Goal: Information Seeking & Learning: Learn about a topic

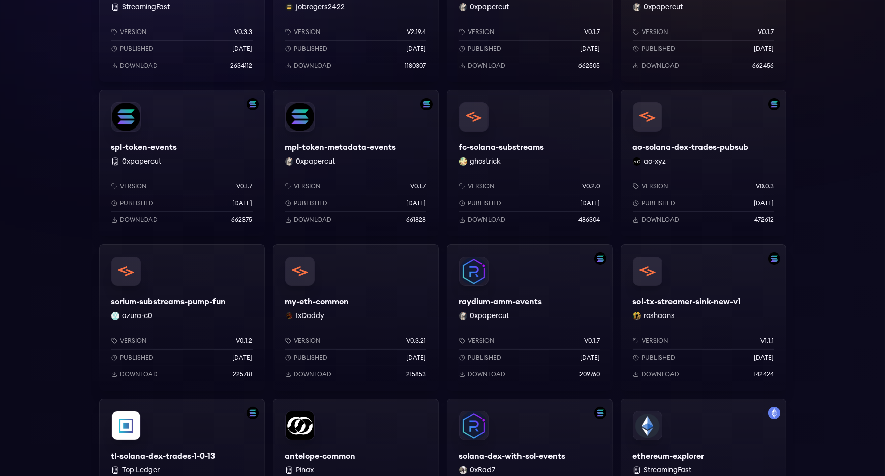
scroll to position [254, 0]
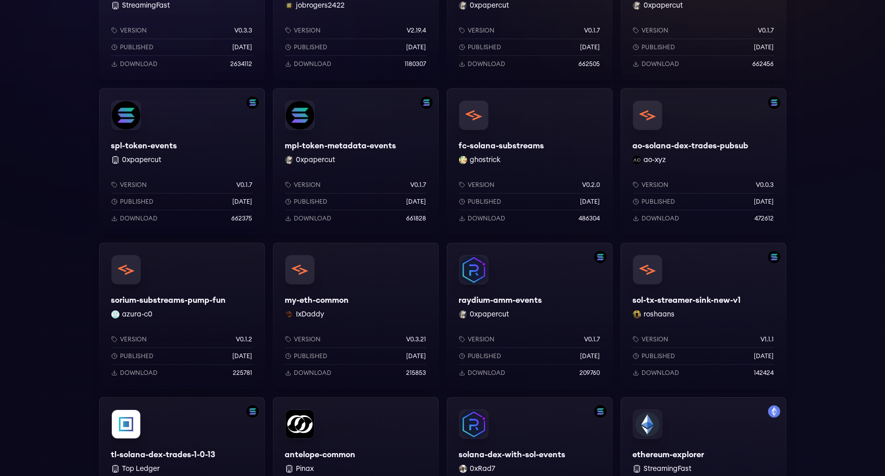
click at [548, 274] on div "raydium-amm-events 0xpapercut Version v0.1.7 Published [DATE] Download 209760" at bounding box center [530, 316] width 166 height 146
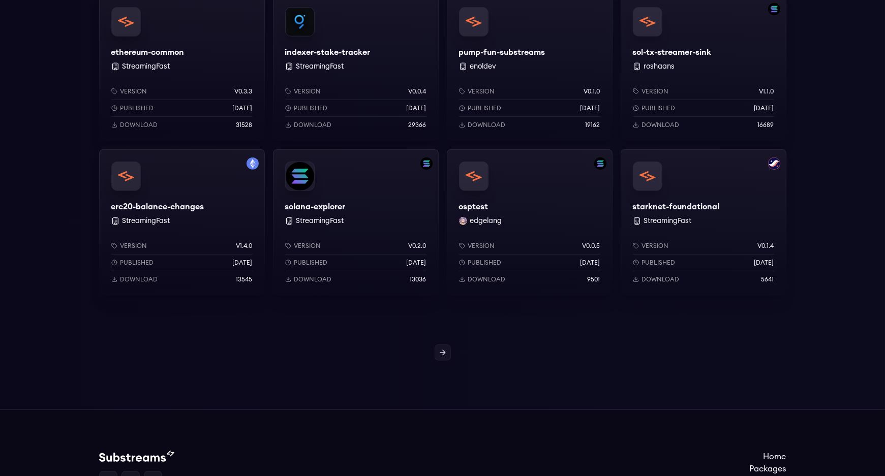
scroll to position [814, 0]
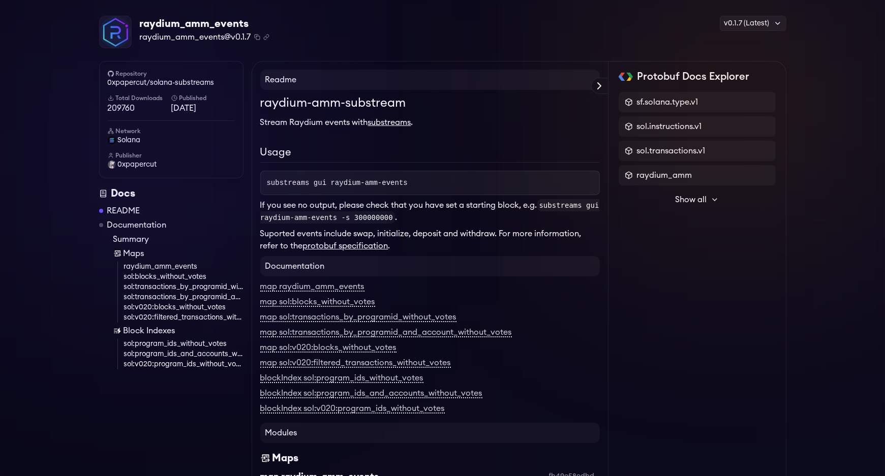
scroll to position [51, 0]
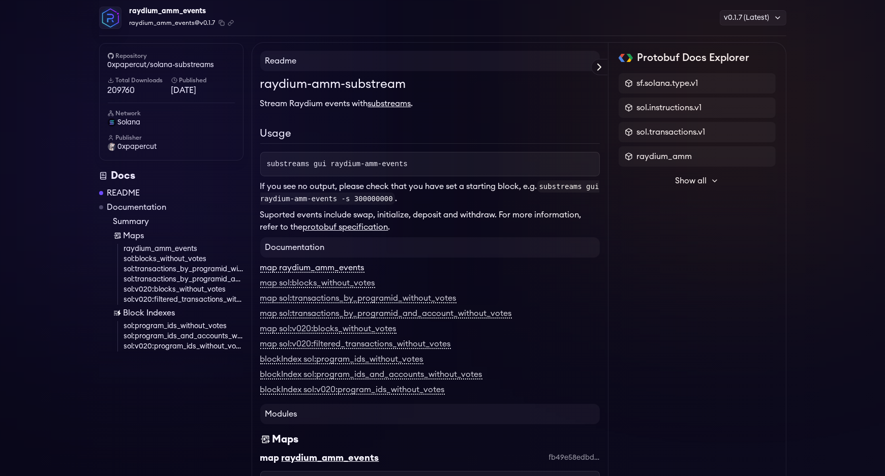
click at [331, 266] on link "map raydium_amm_events" at bounding box center [312, 268] width 104 height 9
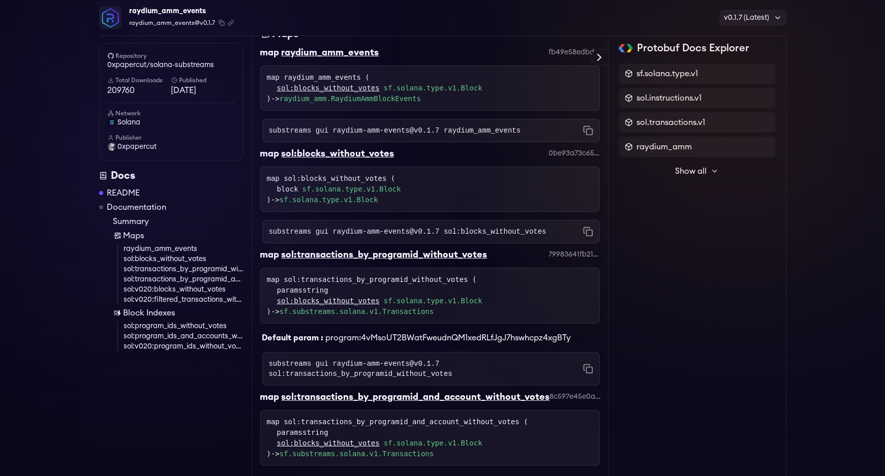
scroll to position [461, 0]
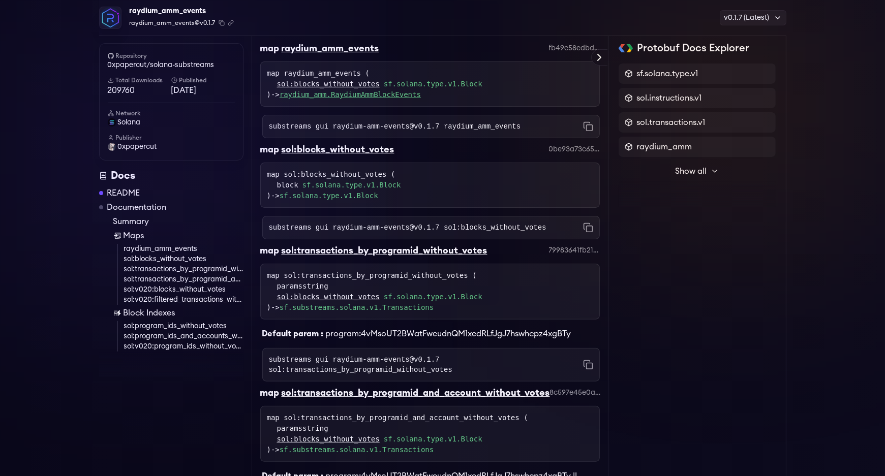
click at [356, 94] on link "raydium_amm.RaydiumAmmBlockEvents" at bounding box center [350, 95] width 141 height 8
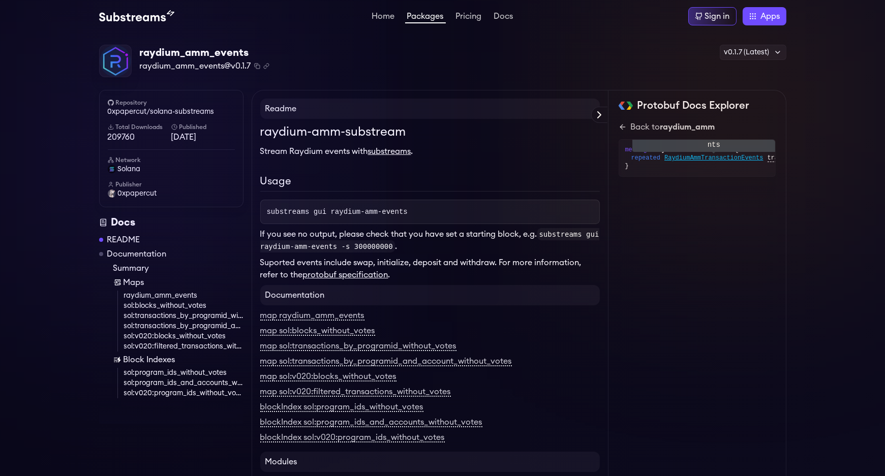
click at [705, 157] on span "RaydiumAmmTransactionEvents" at bounding box center [714, 158] width 99 height 8
click at [698, 165] on span "RaydiumAmmEvent" at bounding box center [692, 166] width 55 height 8
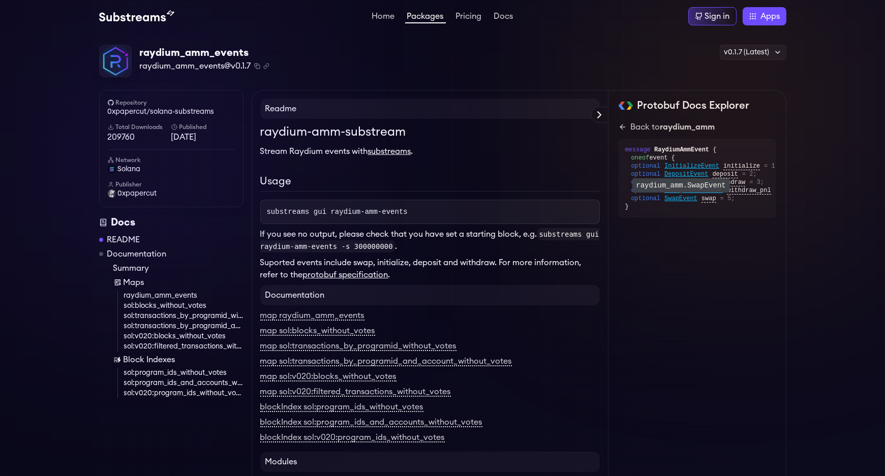
click at [680, 200] on span "SwapEvent" at bounding box center [681, 199] width 33 height 8
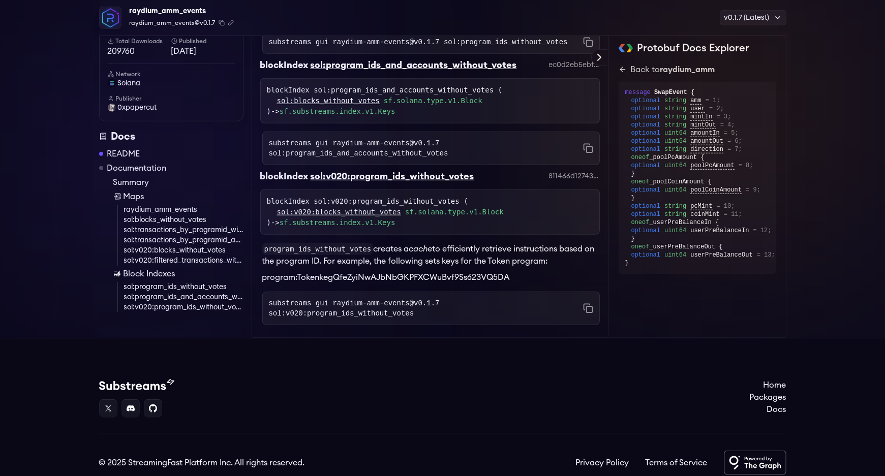
scroll to position [1475, 0]
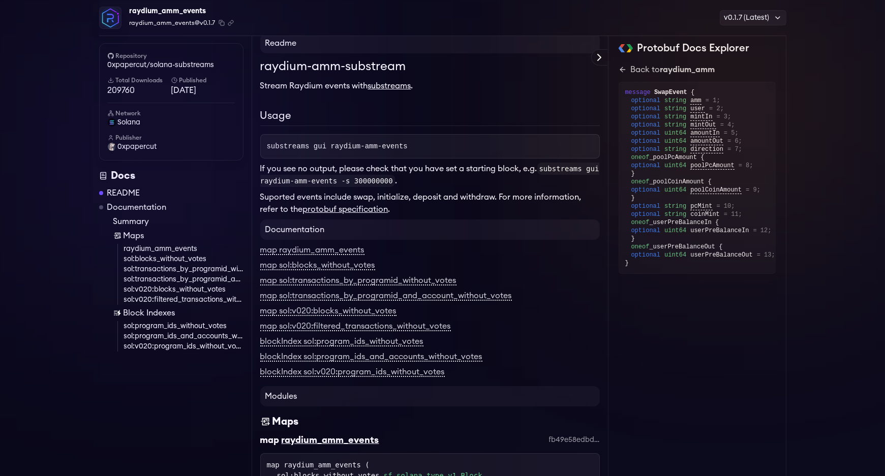
scroll to position [51, 0]
